Goal: Transaction & Acquisition: Purchase product/service

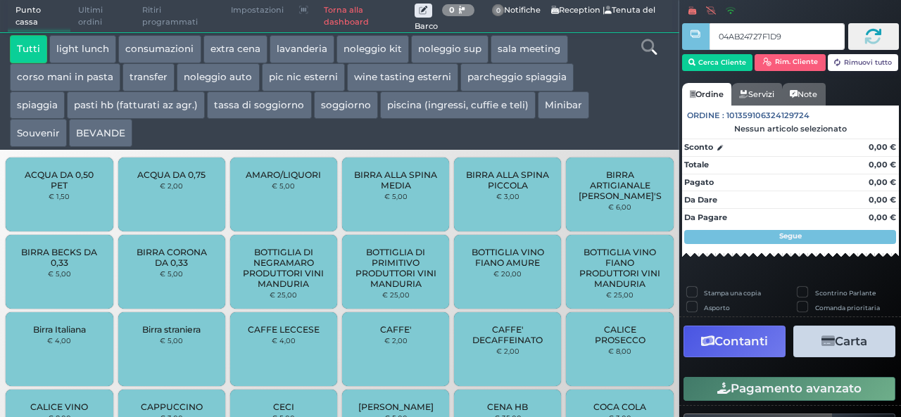
type input "04AB24727F1D90"
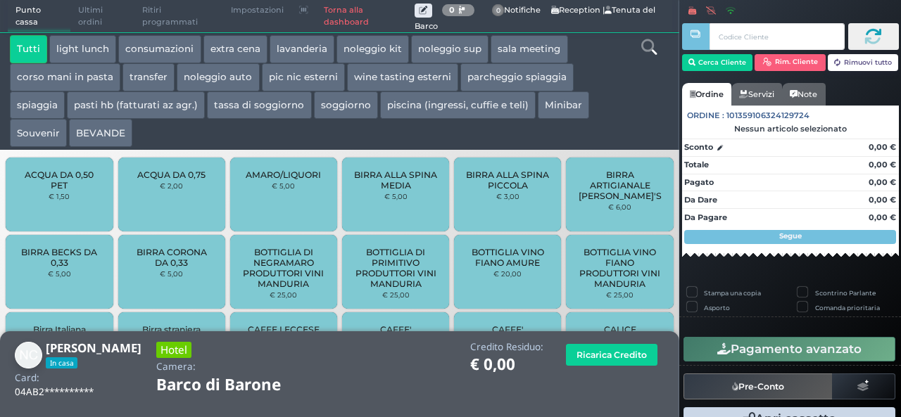
click at [644, 49] on icon at bounding box center [648, 46] width 15 height 15
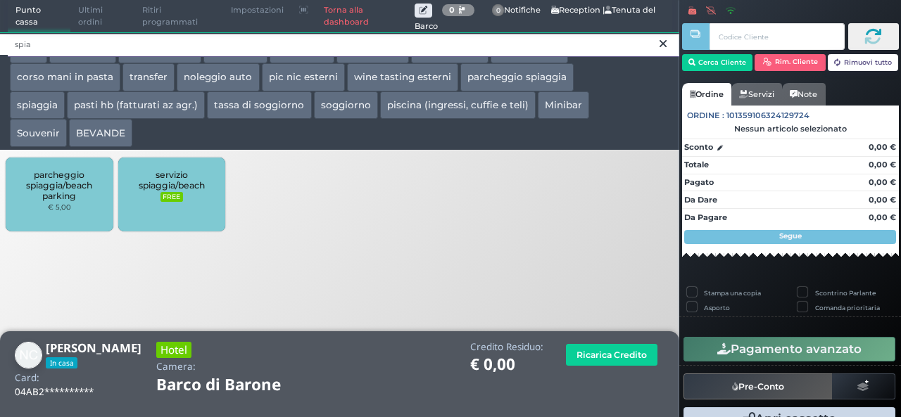
type input "spia"
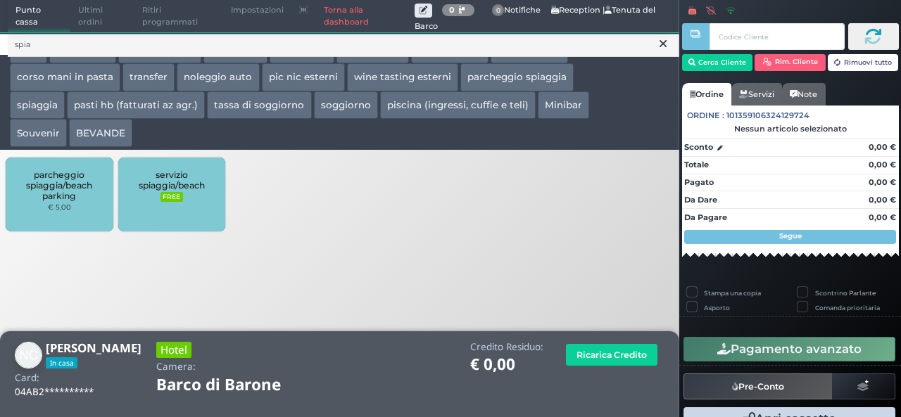
click at [190, 214] on div "servizio spiaggia/beach FREE" at bounding box center [171, 195] width 107 height 74
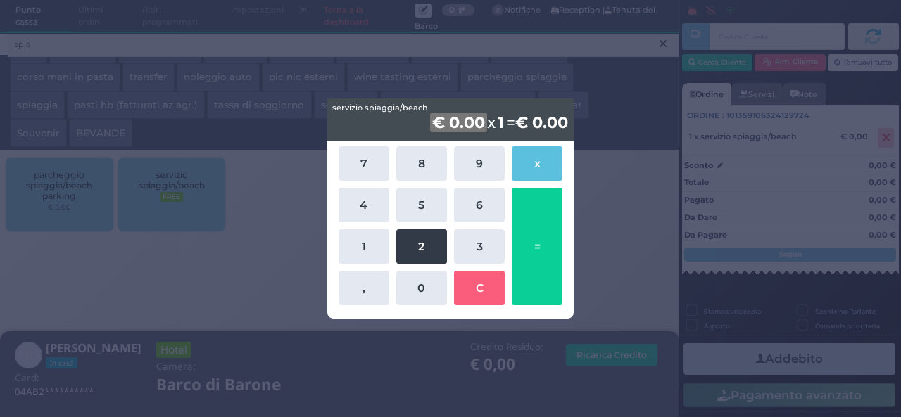
click at [412, 238] on button "2" at bounding box center [421, 246] width 51 height 34
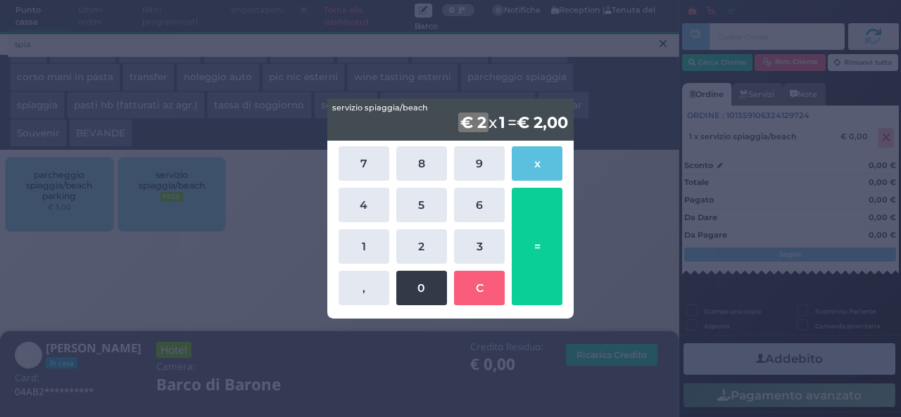
click at [425, 289] on button "0" at bounding box center [421, 288] width 51 height 34
click at [539, 227] on button "=" at bounding box center [537, 247] width 51 height 118
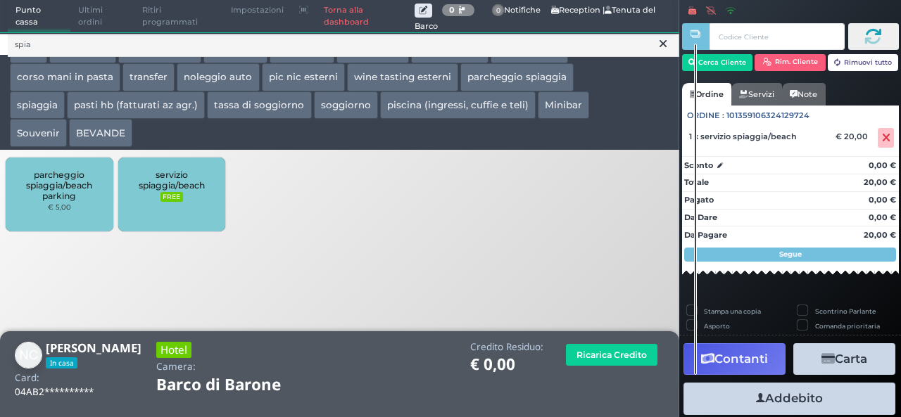
scroll to position [80, 0]
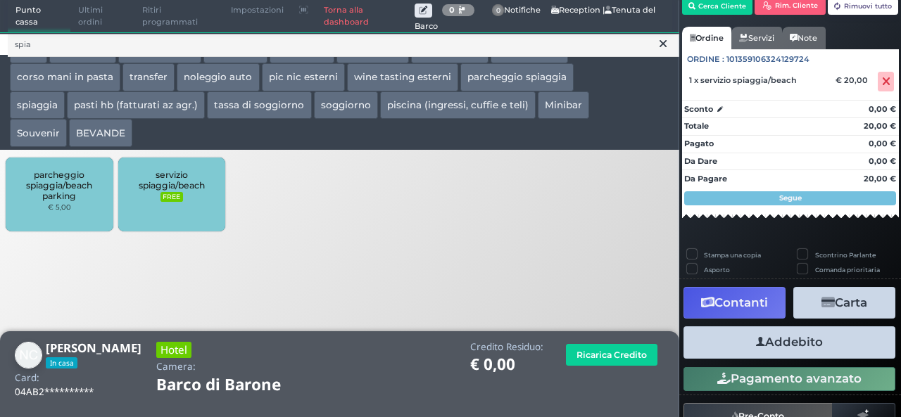
click at [667, 45] on button at bounding box center [663, 43] width 13 height 15
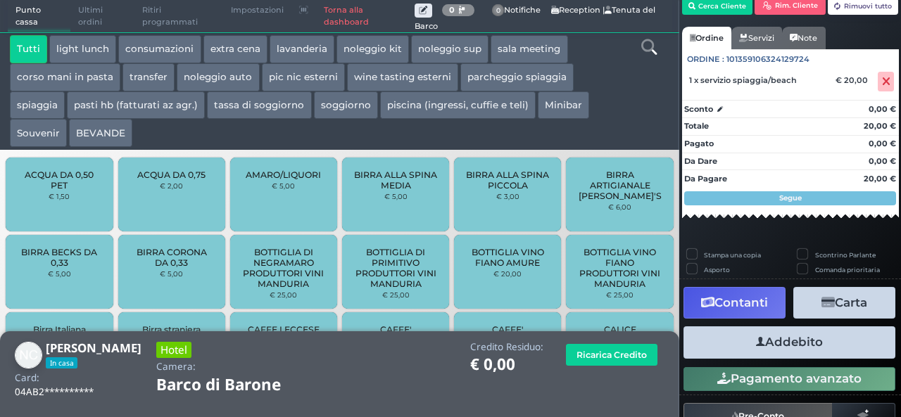
click at [647, 49] on icon at bounding box center [648, 46] width 15 height 15
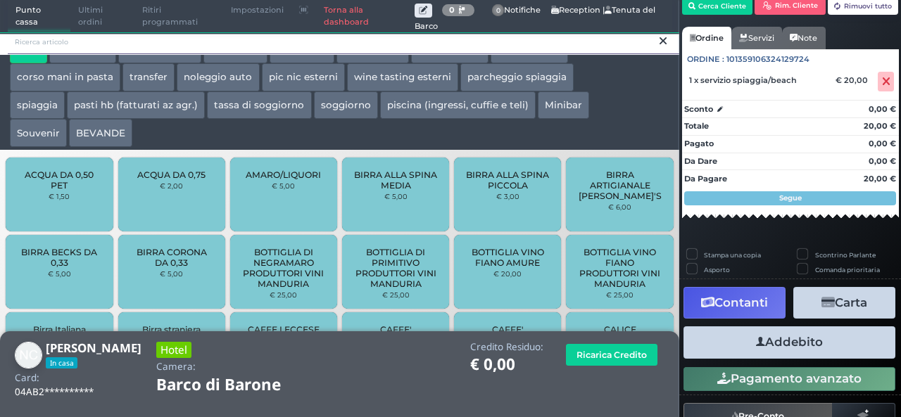
scroll to position [0, 0]
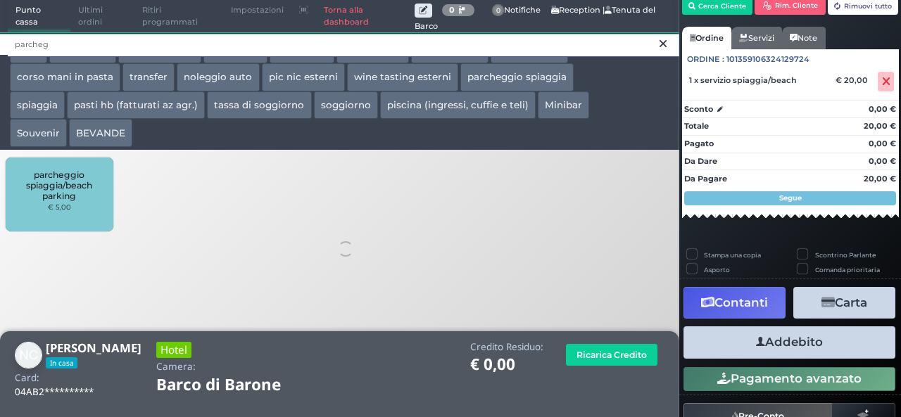
type input "parcheg"
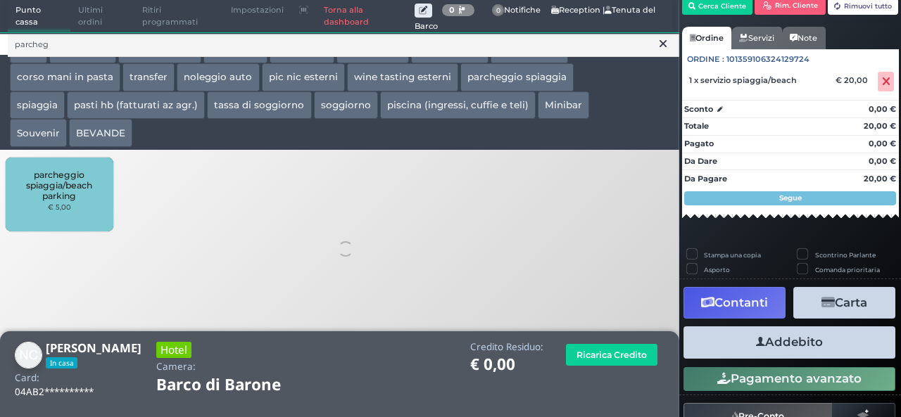
drag, startPoint x: 63, startPoint y: 189, endPoint x: 56, endPoint y: 185, distance: 7.2
click at [62, 189] on span "parcheggio spiaggia/beach parking" at bounding box center [60, 186] width 84 height 32
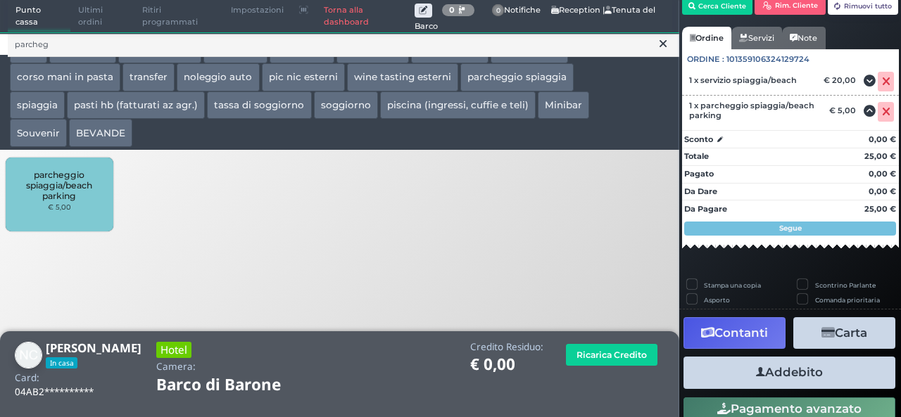
click at [790, 378] on button "Addebito" at bounding box center [789, 373] width 212 height 32
